Goal: Check status: Check status

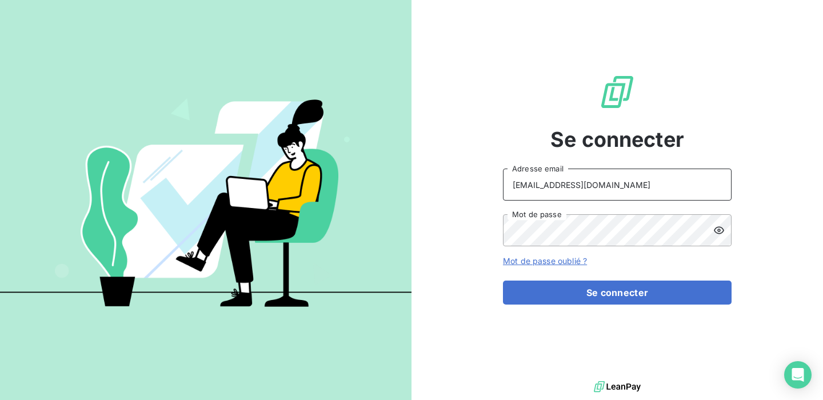
drag, startPoint x: 635, startPoint y: 193, endPoint x: 449, endPoint y: 175, distance: 186.1
click at [449, 175] on div "Se connecter [EMAIL_ADDRESS][DOMAIN_NAME] Adresse email Mot de passe Mot de pas…" at bounding box center [618, 189] width 412 height 378
type input "[EMAIL_ADDRESS]coop"
click at [464, 216] on div "Se connecter admin@terracoop Adresse email Mot de passe Mot de passe oublié ? S…" at bounding box center [618, 189] width 412 height 378
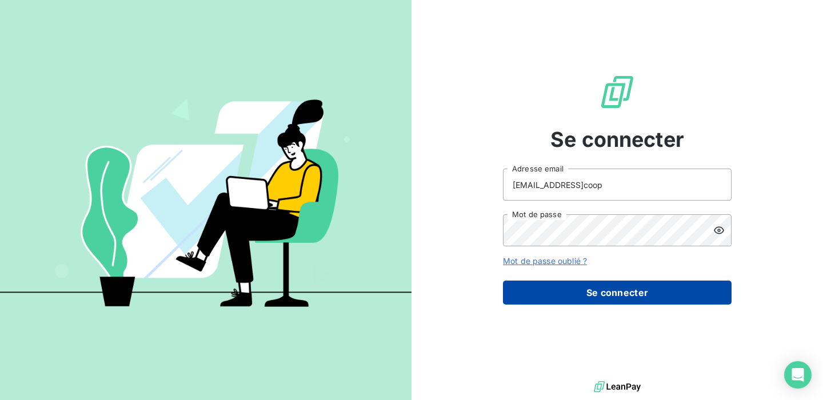
click at [602, 297] on button "Se connecter" at bounding box center [617, 293] width 229 height 24
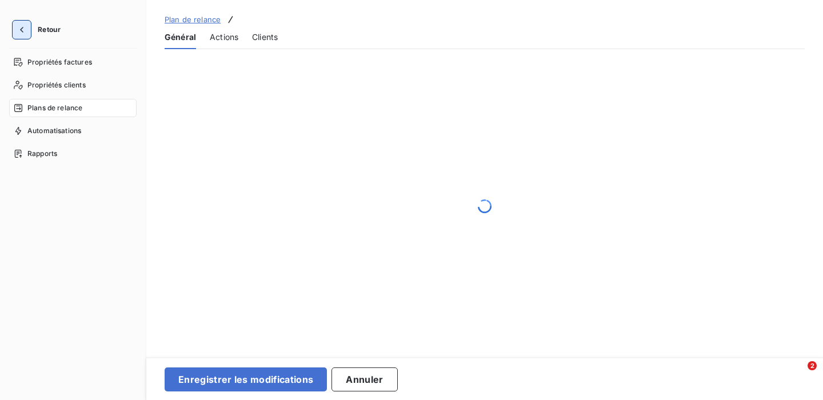
click at [17, 31] on icon "button" at bounding box center [21, 29] width 11 height 11
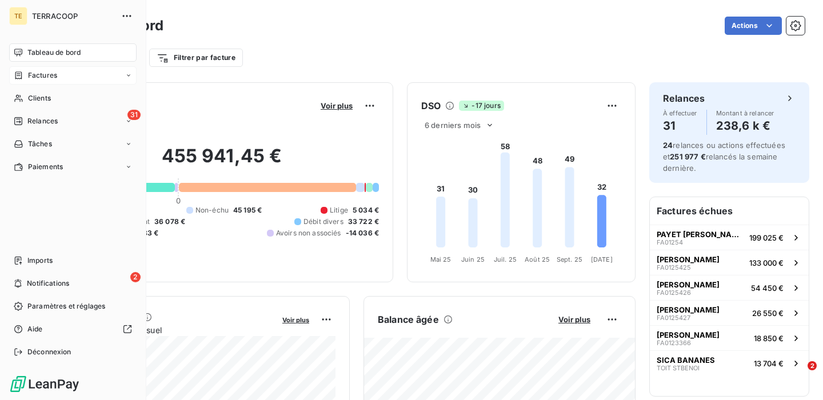
click at [47, 77] on span "Factures" at bounding box center [42, 75] width 29 height 10
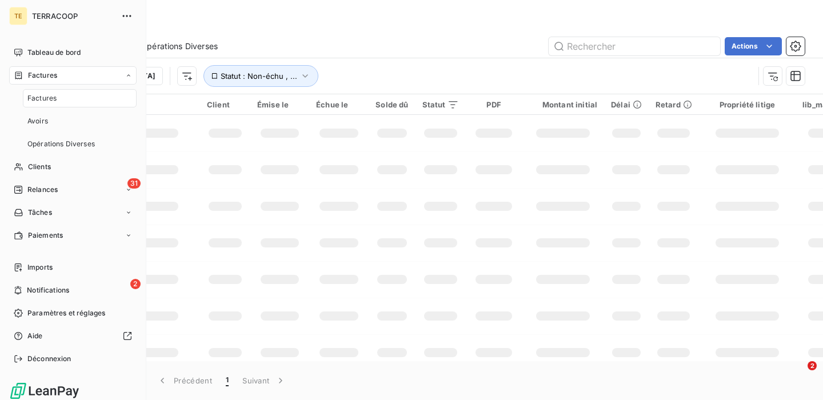
click at [67, 96] on div "Factures" at bounding box center [80, 98] width 114 height 18
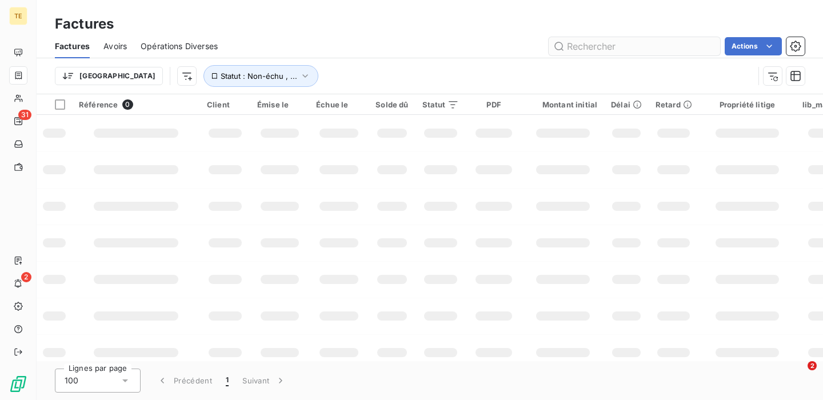
click at [651, 43] on input "text" at bounding box center [634, 46] width 171 height 18
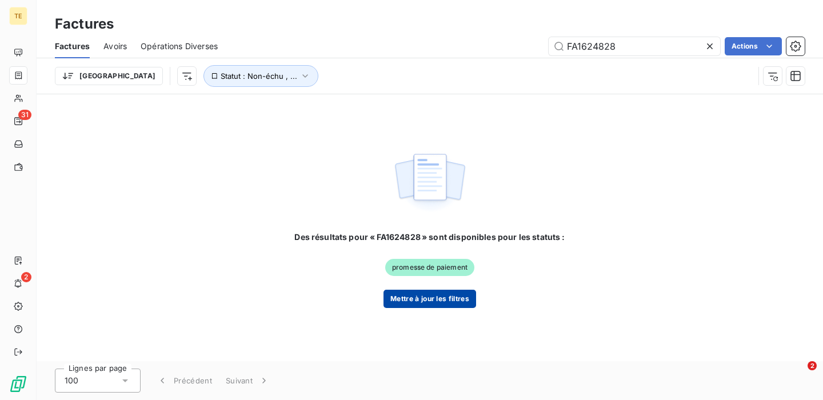
type input "FA1624828"
click at [455, 292] on button "Mettre à jour les filtres" at bounding box center [430, 299] width 93 height 18
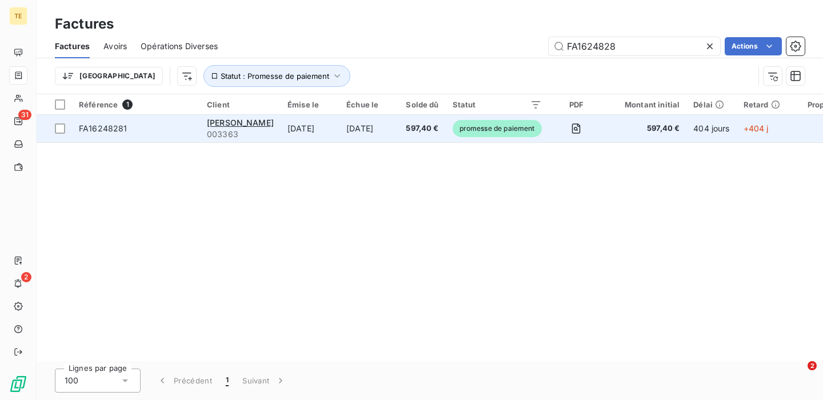
click at [178, 127] on span "FA16248281" at bounding box center [136, 128] width 114 height 11
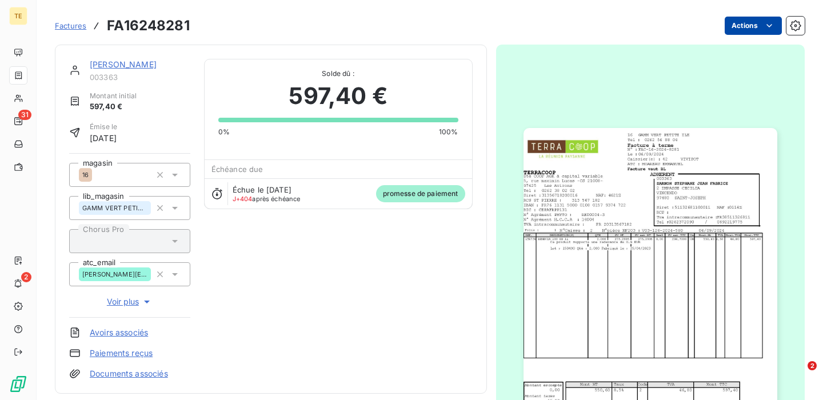
click at [758, 29] on html "TE 31 2 Factures FA16248281 Actions SARNON STEPHANE JEAN FABRICE 003363 Montant…" at bounding box center [411, 200] width 823 height 400
click at [258, 358] on html "TE 31 2 Factures FA16248281 Actions SARNON STEPHANE JEAN FABRICE 003363 Montant…" at bounding box center [411, 200] width 823 height 400
click at [129, 356] on link "Paiements reçus" at bounding box center [121, 353] width 63 height 11
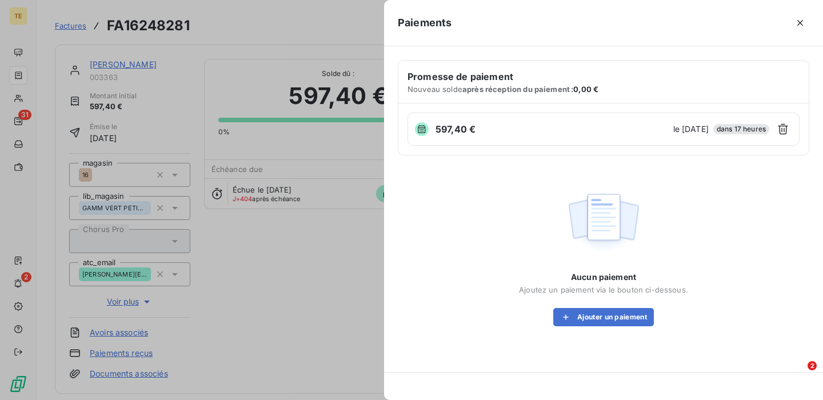
click at [282, 248] on div at bounding box center [411, 200] width 823 height 400
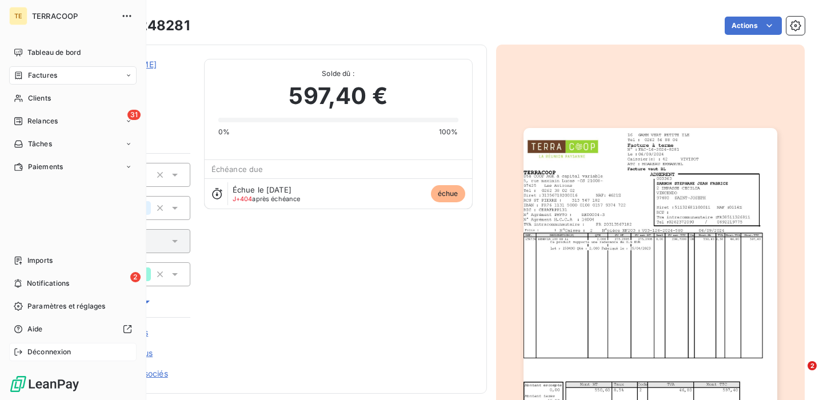
click at [33, 352] on span "Déconnexion" at bounding box center [49, 352] width 44 height 10
